Goal: Task Accomplishment & Management: Manage account settings

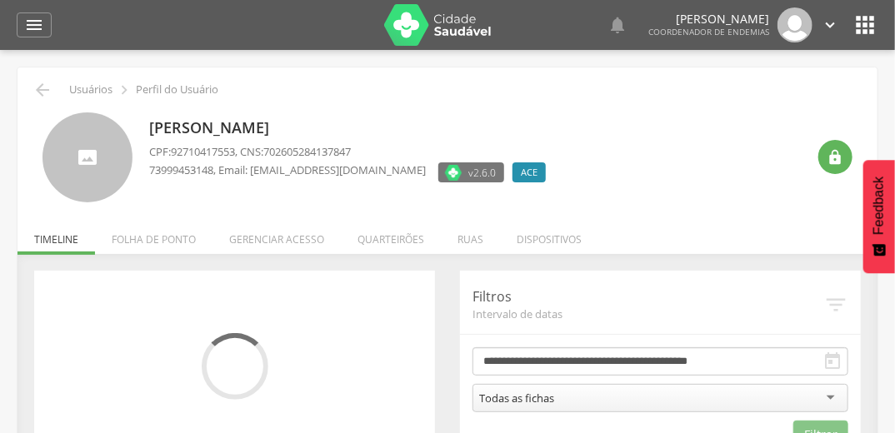
click at [392, 237] on li "Quarteirões" at bounding box center [391, 235] width 100 height 39
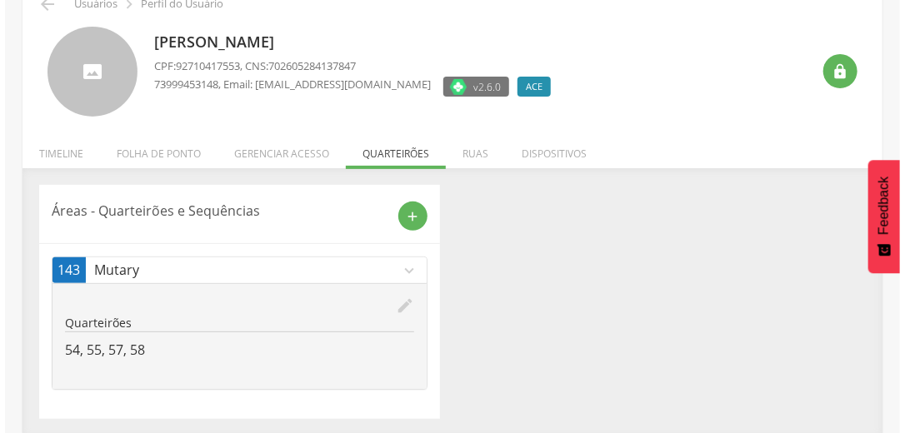
scroll to position [87, 0]
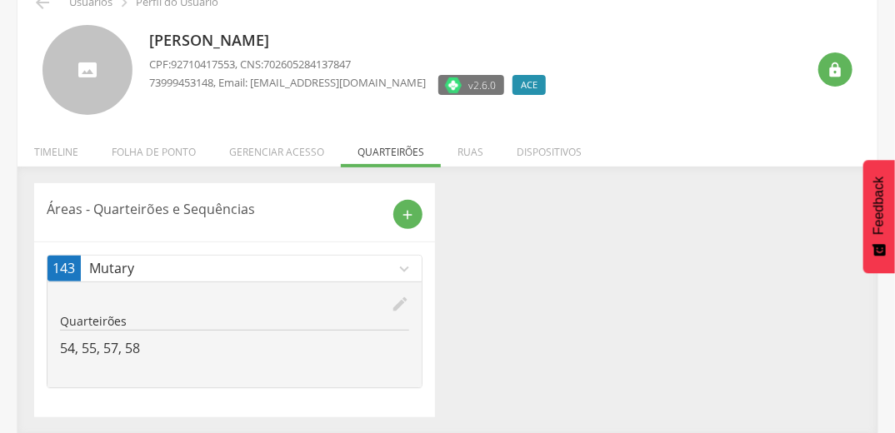
click at [396, 300] on icon "edit" at bounding box center [400, 304] width 18 height 18
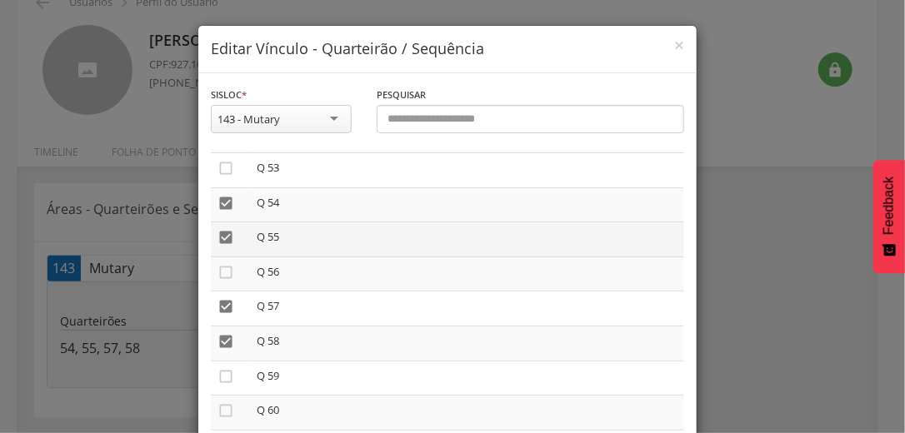
scroll to position [1999, 0]
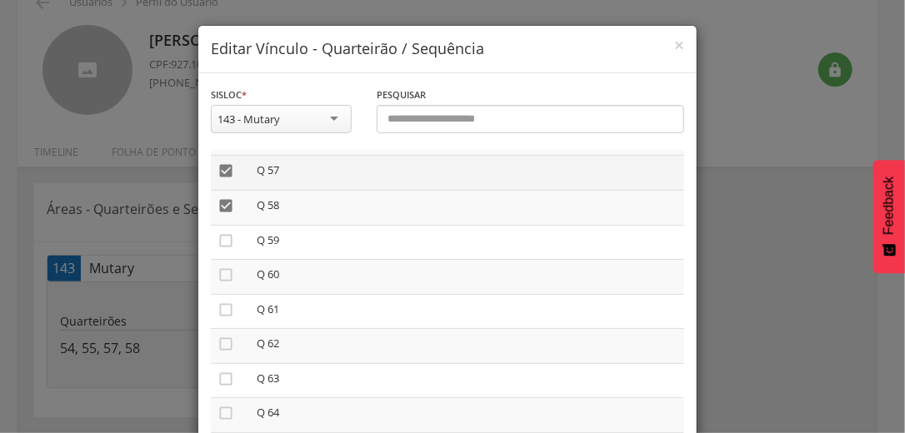
click at [221, 177] on icon "" at bounding box center [225, 170] width 17 height 17
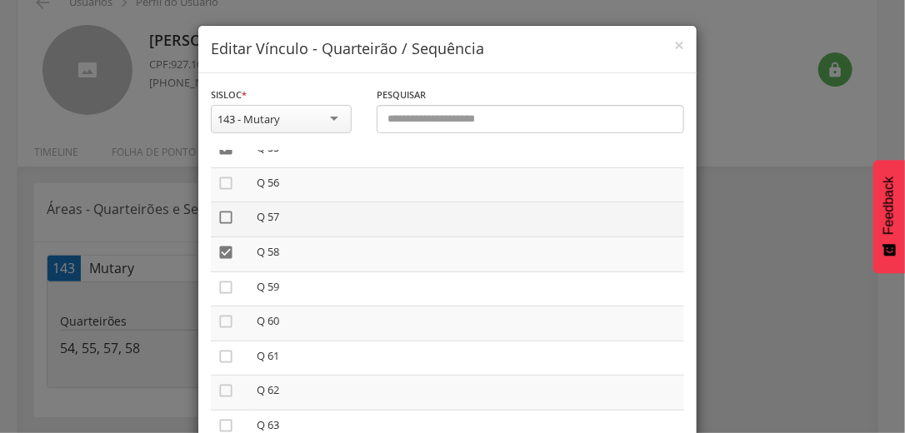
scroll to position [1933, 0]
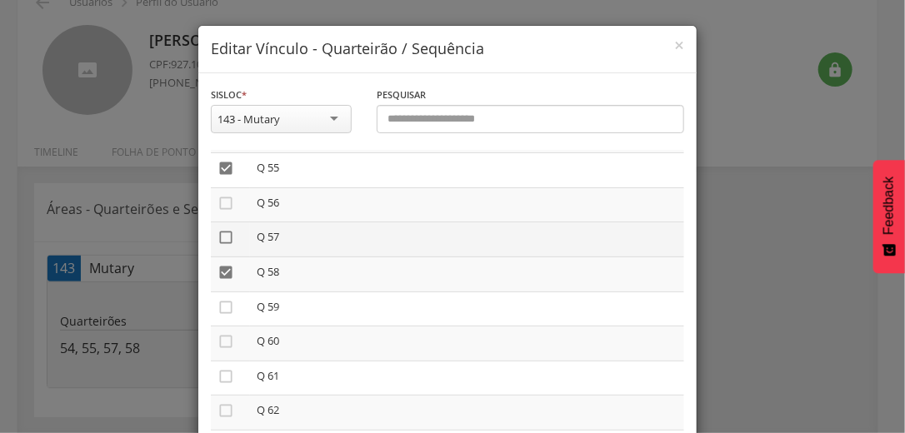
click at [220, 177] on icon "" at bounding box center [225, 168] width 17 height 17
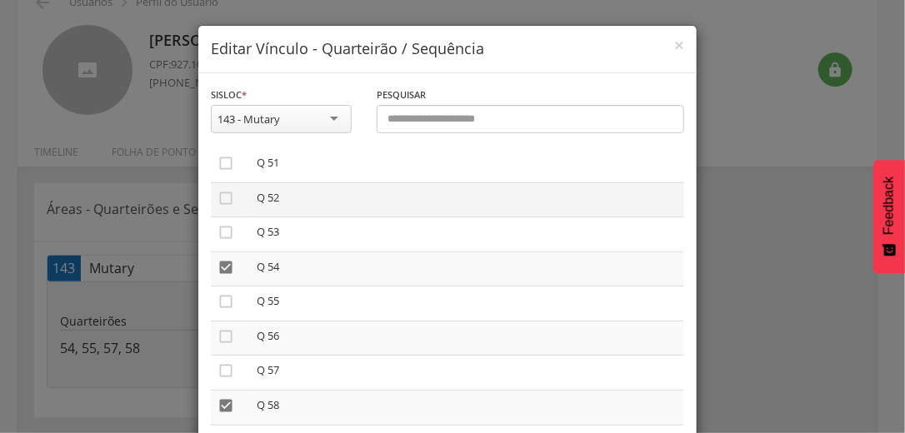
scroll to position [1799, 0]
click at [217, 276] on icon "" at bounding box center [225, 267] width 17 height 17
click at [220, 212] on icon "" at bounding box center [225, 205] width 17 height 17
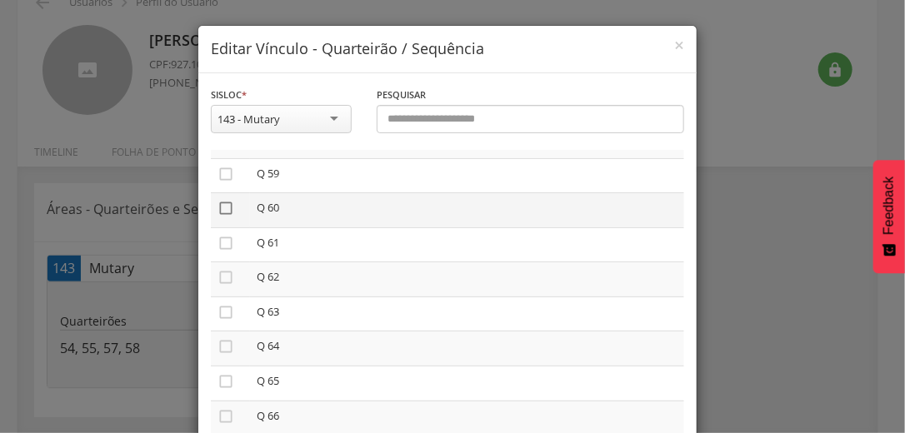
click at [226, 217] on icon "" at bounding box center [225, 208] width 17 height 17
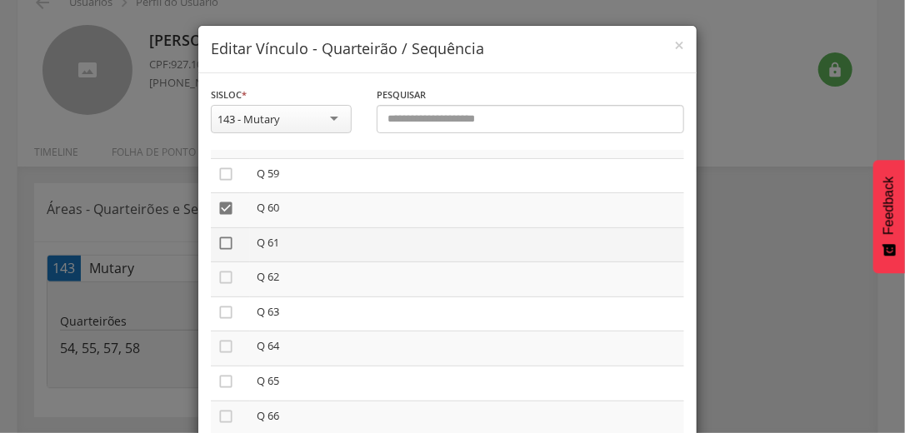
click at [217, 252] on icon "" at bounding box center [225, 243] width 17 height 17
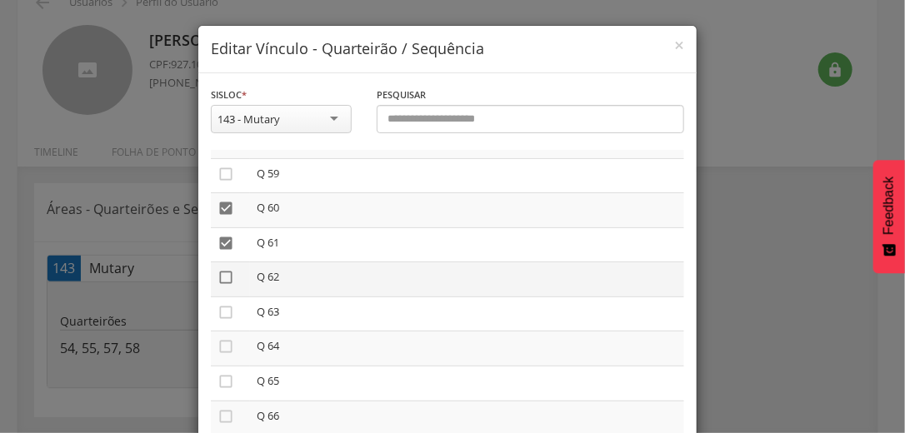
click at [217, 286] on icon "" at bounding box center [225, 277] width 17 height 17
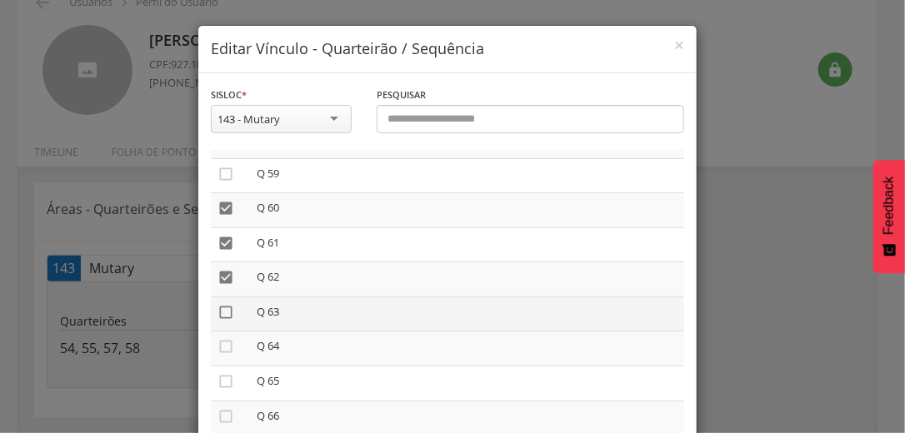
click at [217, 321] on icon "" at bounding box center [225, 312] width 17 height 17
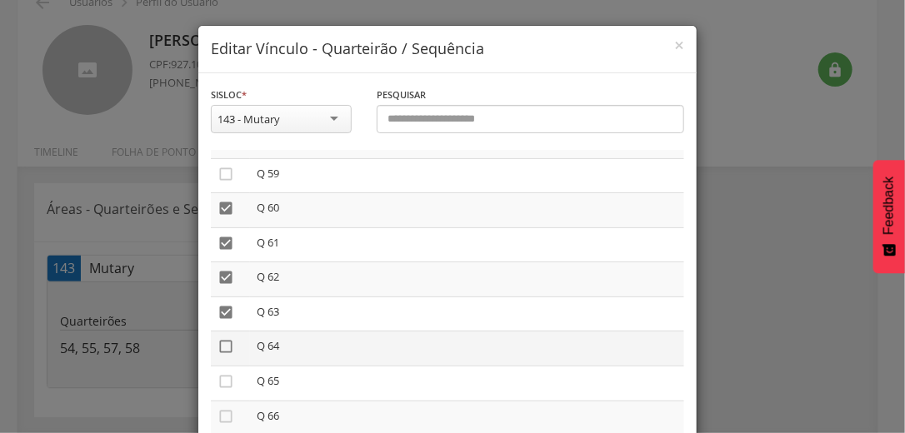
click at [224, 353] on icon "" at bounding box center [225, 346] width 17 height 17
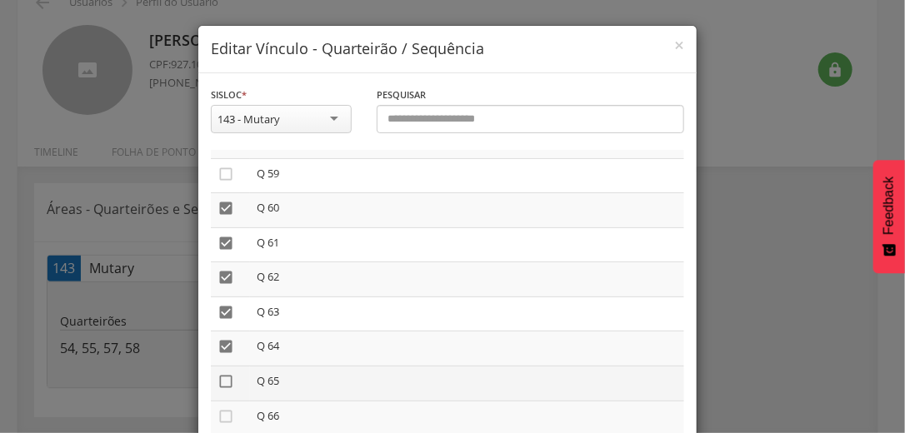
click at [217, 390] on icon "" at bounding box center [225, 381] width 17 height 17
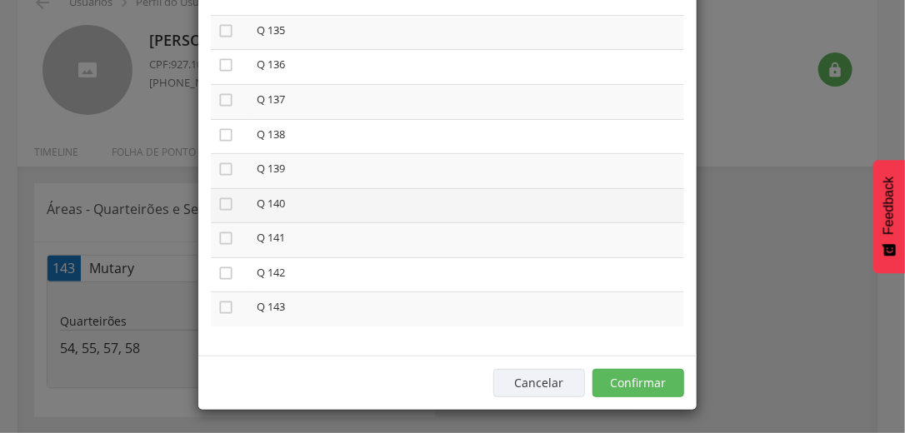
scroll to position [141, 0]
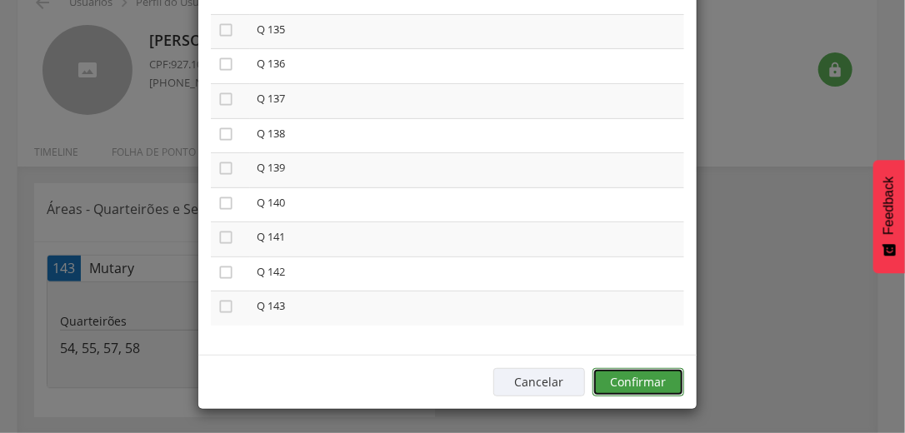
click at [641, 370] on button "Confirmar" at bounding box center [638, 382] width 92 height 28
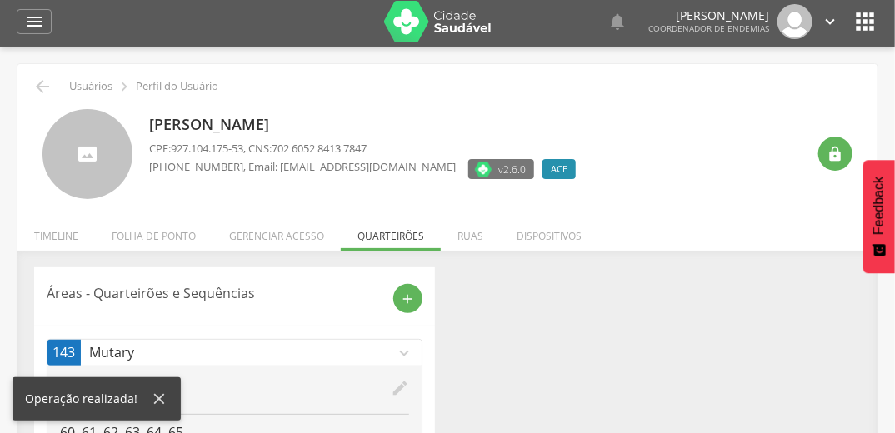
scroll to position [0, 0]
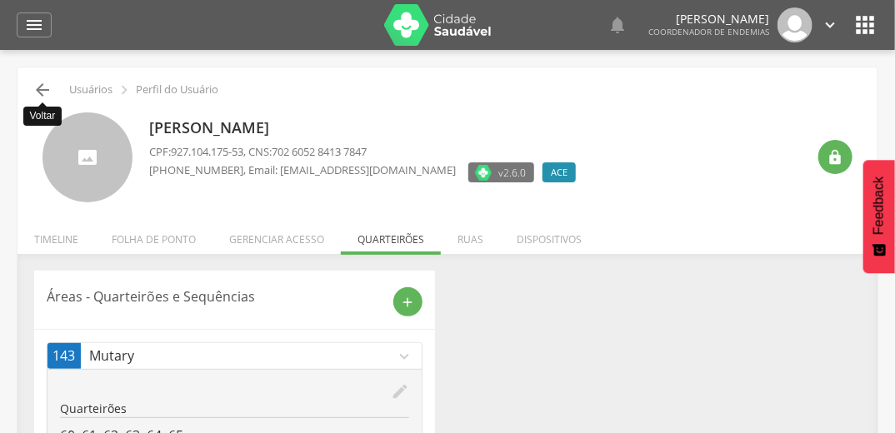
click at [42, 85] on icon "" at bounding box center [42, 90] width 20 height 20
